Goal: Task Accomplishment & Management: Manage account settings

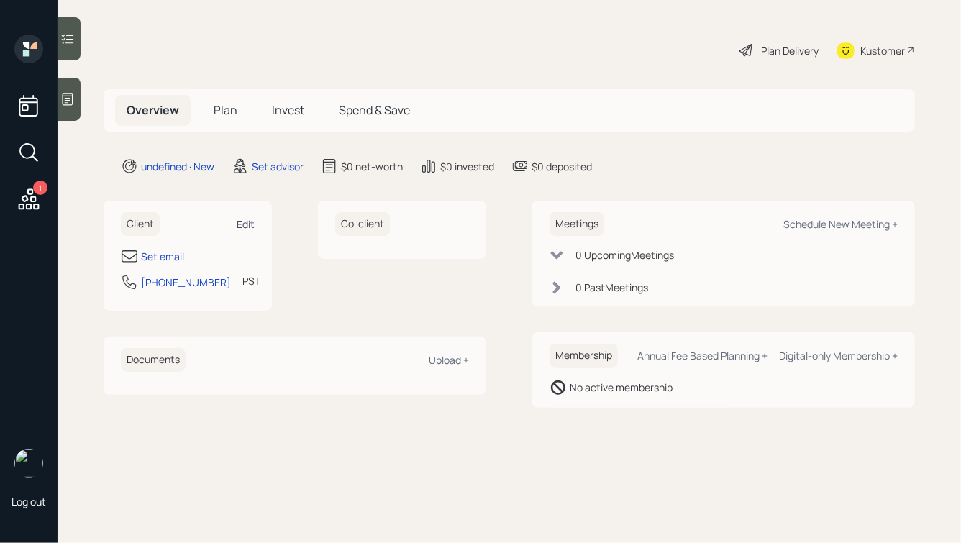
click at [241, 222] on div "Edit" at bounding box center [246, 224] width 18 height 14
select select "America/Los_Angeles"
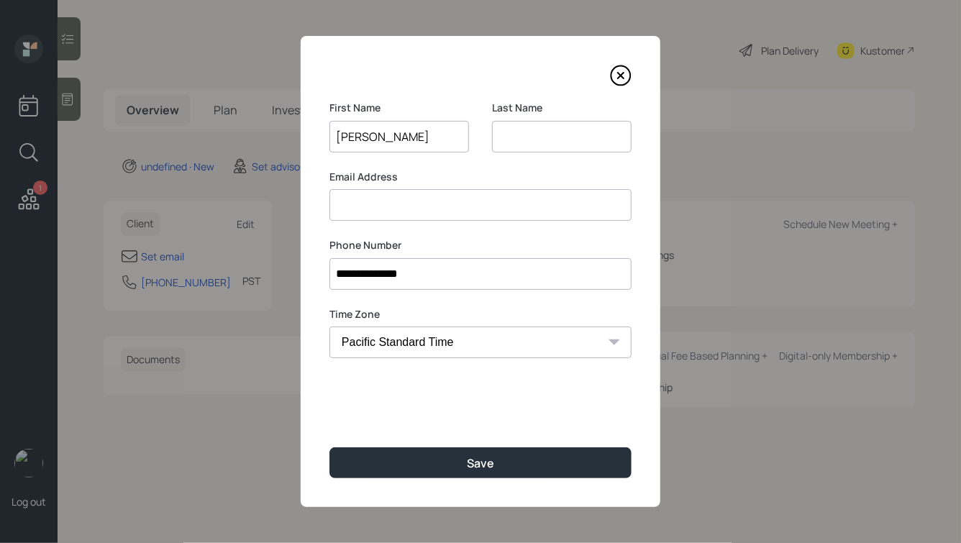
type input "[PERSON_NAME]"
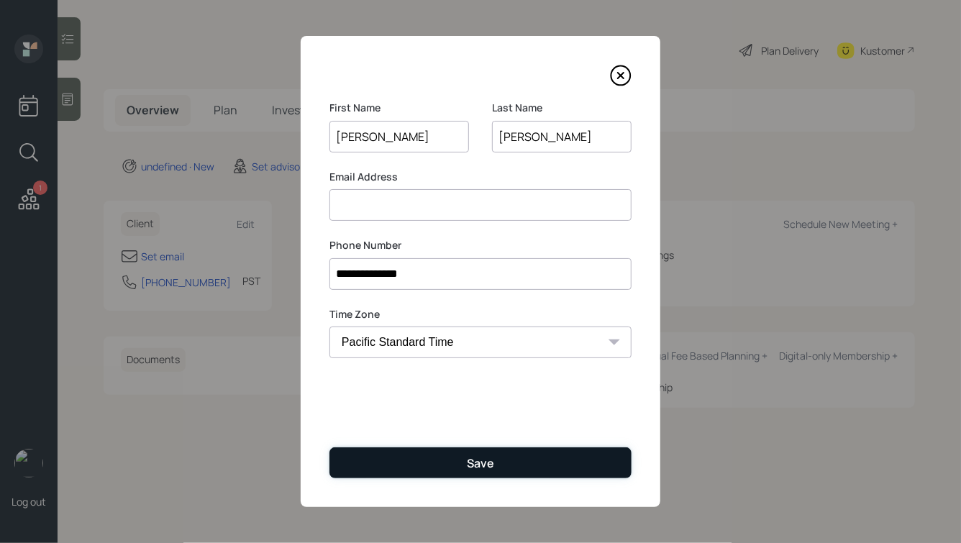
click at [392, 459] on button "Save" at bounding box center [481, 463] width 302 height 31
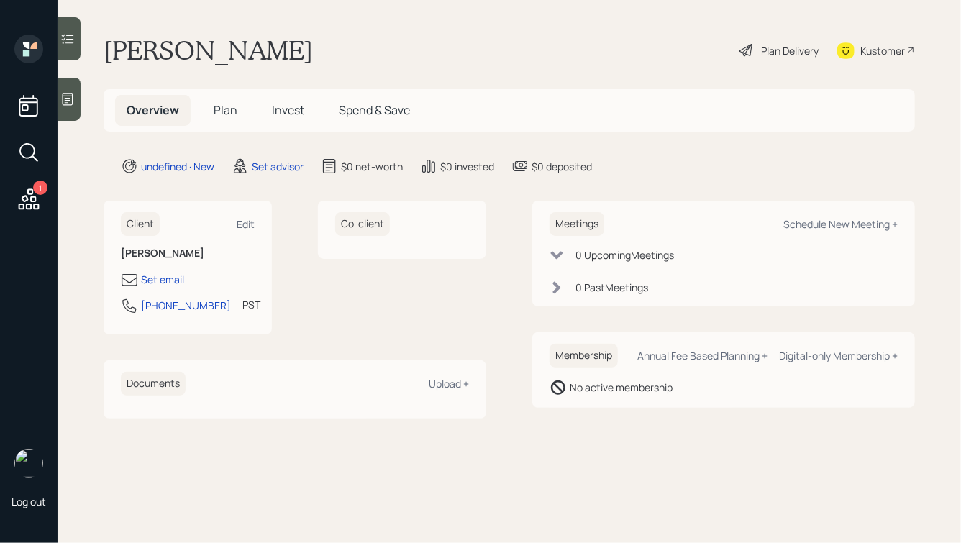
click at [67, 98] on icon at bounding box center [68, 100] width 11 height 12
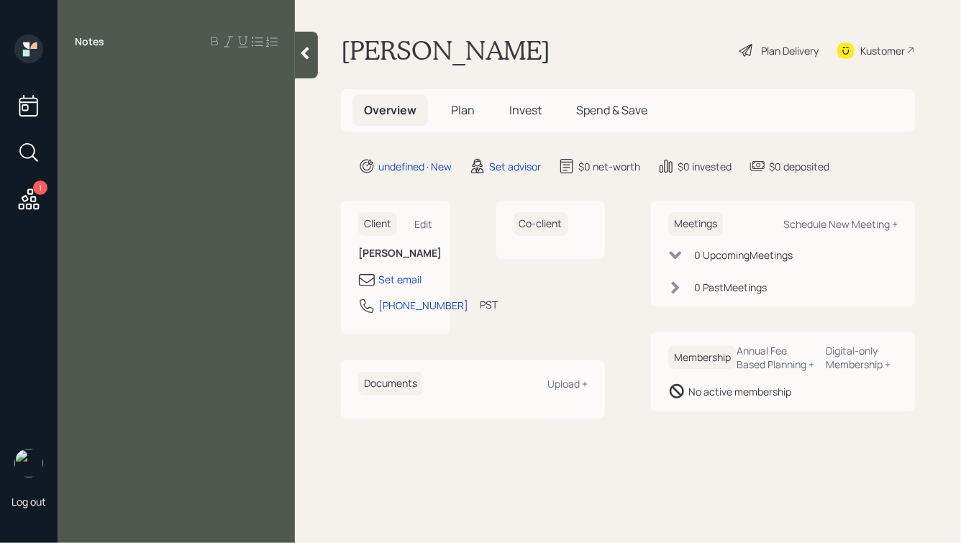
click at [307, 63] on div at bounding box center [306, 55] width 23 height 47
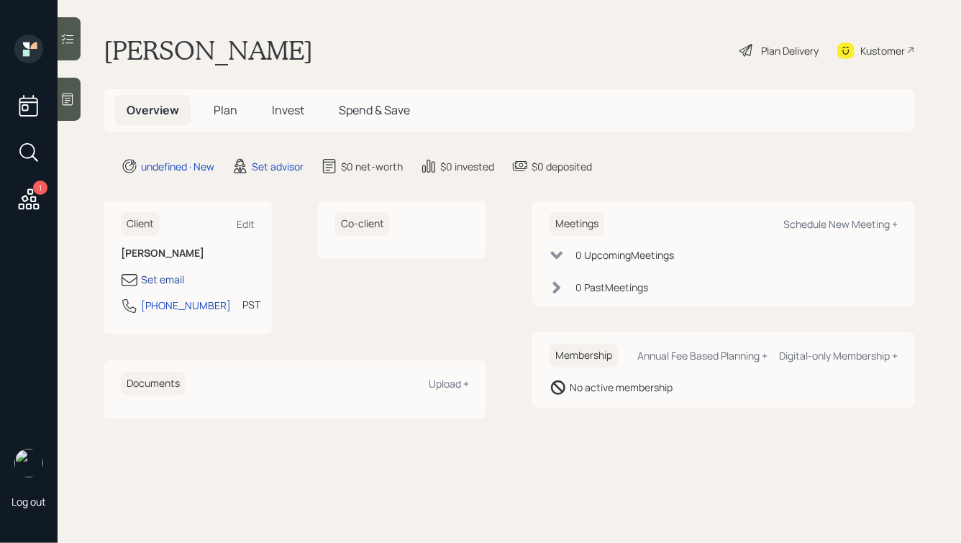
click at [146, 280] on div "Set email" at bounding box center [162, 279] width 43 height 15
select select "America/Los_Angeles"
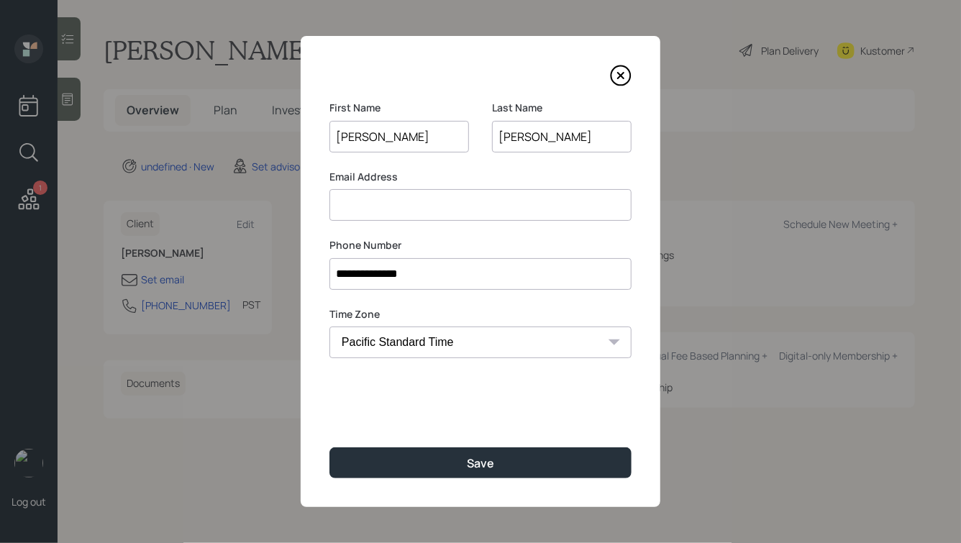
click at [394, 200] on input at bounding box center [481, 205] width 302 height 32
type input "[EMAIL_ADDRESS][DOMAIN_NAME]"
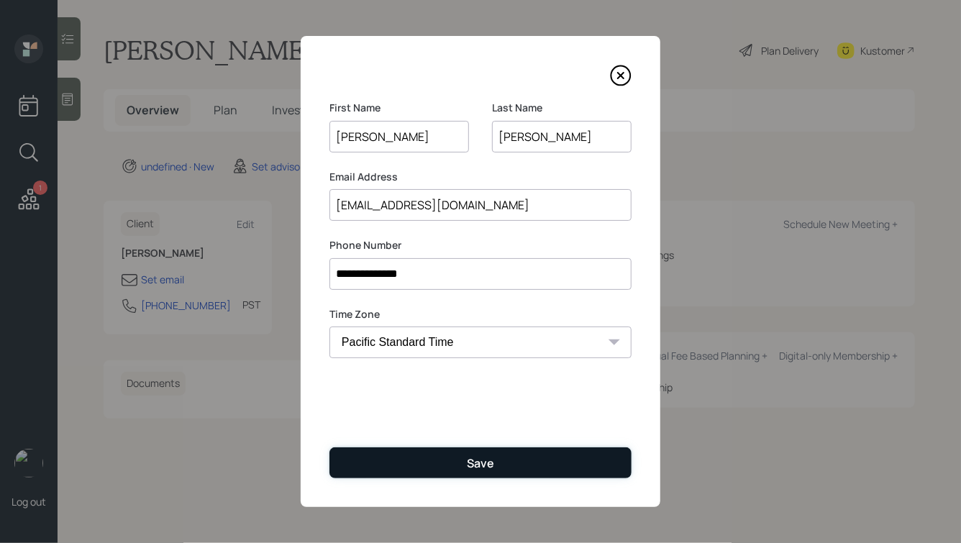
click at [473, 473] on button "Save" at bounding box center [481, 463] width 302 height 31
